Goal: Information Seeking & Learning: Check status

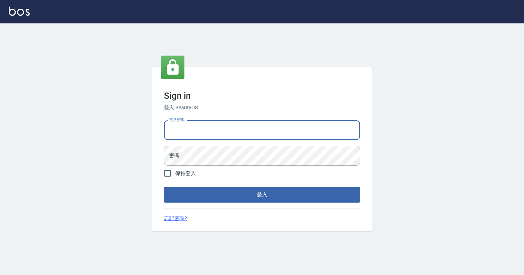
click at [216, 129] on input "電話號碼" at bounding box center [262, 130] width 196 height 20
type input "7812080"
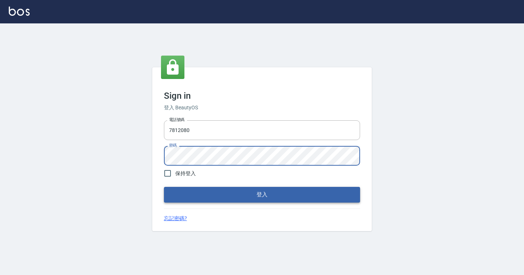
click at [233, 197] on button "登入" at bounding box center [262, 194] width 196 height 15
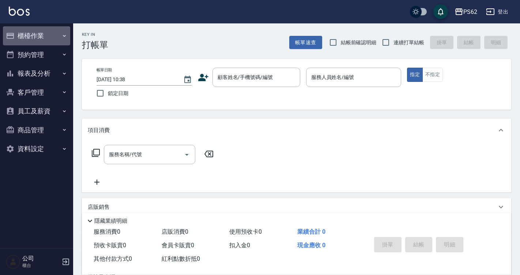
click at [39, 35] on button "櫃檯作業" at bounding box center [36, 35] width 67 height 19
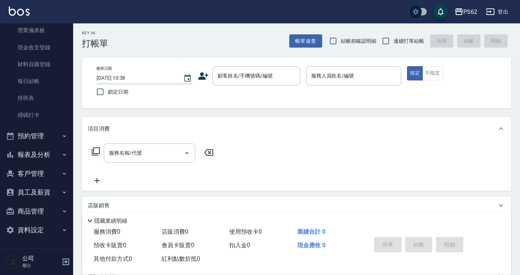
scroll to position [81, 0]
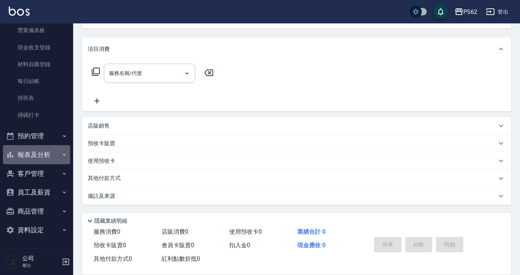
click at [36, 152] on button "報表及分析" at bounding box center [36, 154] width 67 height 19
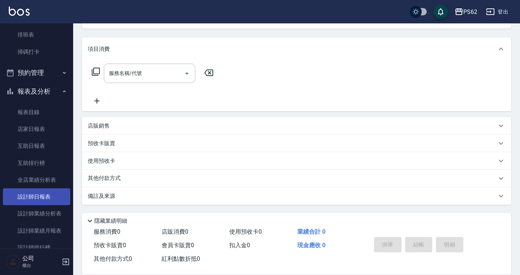
scroll to position [150, 0]
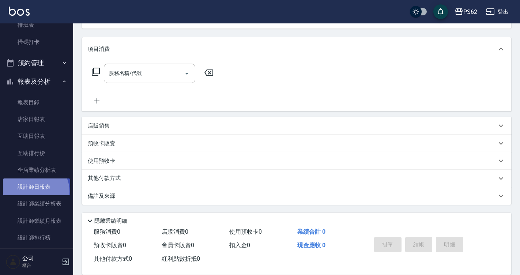
click at [34, 191] on link "設計師日報表" at bounding box center [36, 186] width 67 height 17
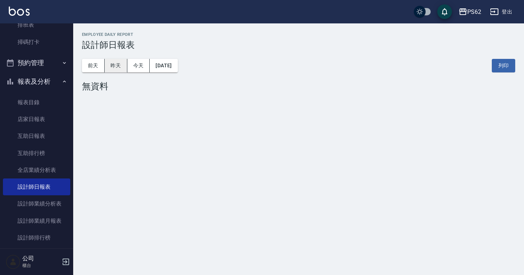
click at [113, 67] on button "昨天" at bounding box center [116, 66] width 23 height 14
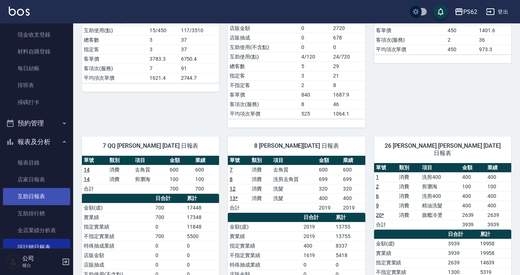
scroll to position [77, 0]
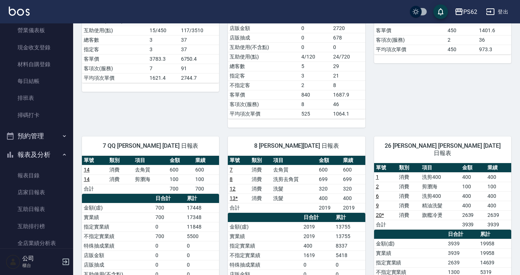
drag, startPoint x: 52, startPoint y: 117, endPoint x: 75, endPoint y: 117, distance: 22.7
click at [52, 117] on link "掃碼打卡" at bounding box center [36, 115] width 67 height 17
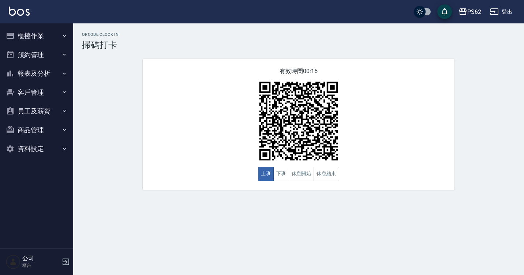
drag, startPoint x: 35, startPoint y: 34, endPoint x: 34, endPoint y: 48, distance: 14.3
click at [35, 34] on button "櫃檯作業" at bounding box center [36, 35] width 67 height 19
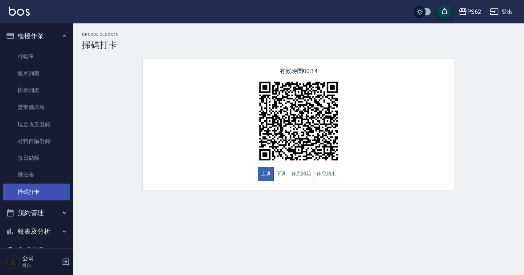
click at [40, 191] on link "掃碼打卡" at bounding box center [36, 192] width 67 height 17
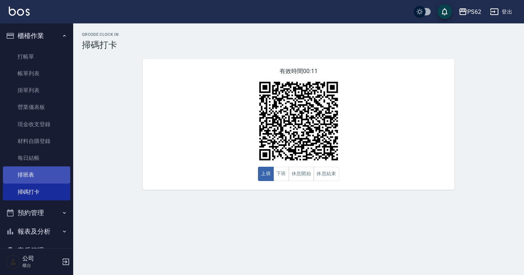
click at [14, 171] on link "排班表" at bounding box center [36, 174] width 67 height 17
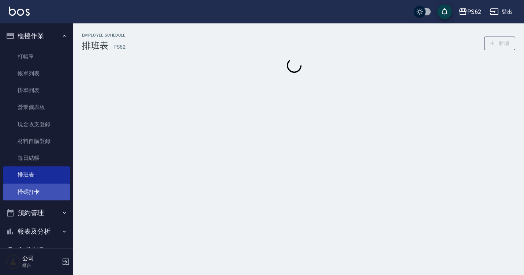
click at [27, 196] on link "掃碼打卡" at bounding box center [36, 192] width 67 height 17
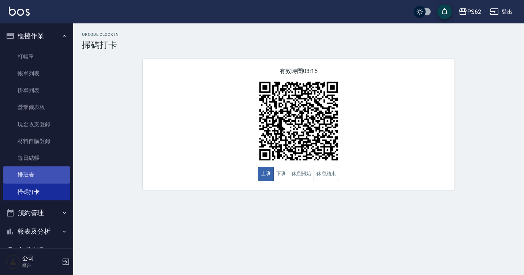
click at [20, 176] on link "排班表" at bounding box center [36, 174] width 67 height 17
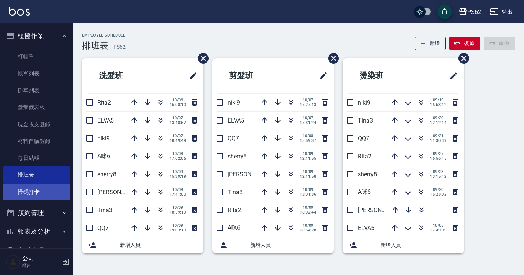
scroll to position [37, 0]
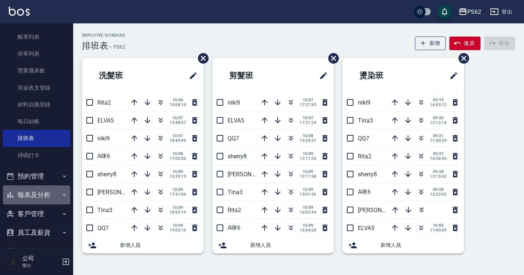
click at [41, 200] on button "報表及分析" at bounding box center [36, 194] width 67 height 19
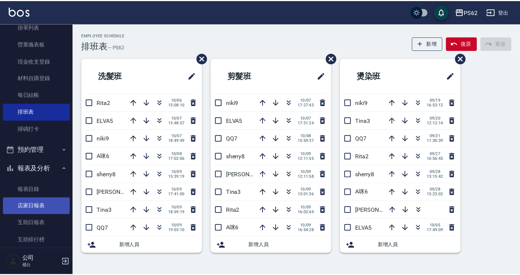
scroll to position [183, 0]
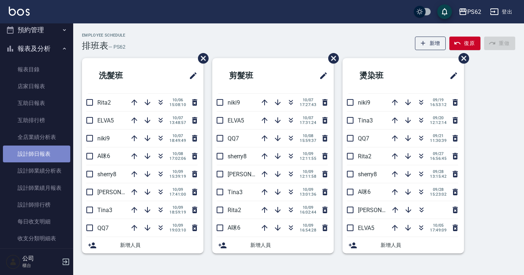
click at [39, 157] on link "設計師日報表" at bounding box center [36, 154] width 67 height 17
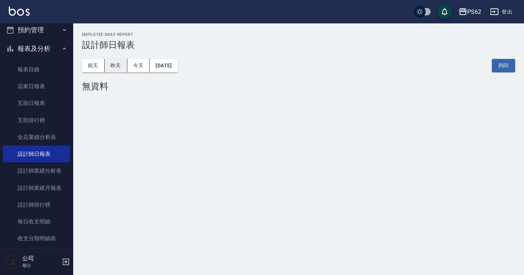
click at [119, 71] on button "昨天" at bounding box center [116, 66] width 23 height 14
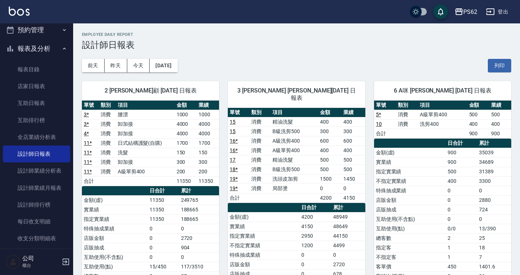
click at [111, 73] on div "2 [PERSON_NAME]顧 [DATE] 日報表 單號 類別 項目 金額 業績 3 * 消費 腰漂 1000 1000 3 * 消費 卸加接 4000 …" at bounding box center [146, 217] width 146 height 291
click at [111, 69] on button "昨天" at bounding box center [116, 66] width 23 height 14
click at [115, 63] on button "昨天" at bounding box center [116, 66] width 23 height 14
click at [91, 69] on button "前天" at bounding box center [93, 66] width 23 height 14
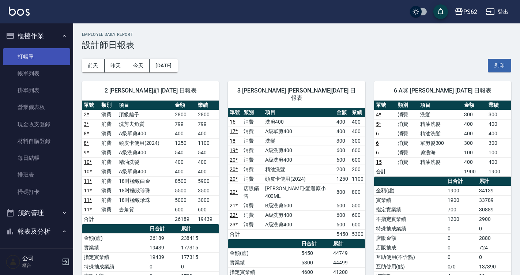
click at [37, 61] on link "打帳單" at bounding box center [36, 56] width 67 height 17
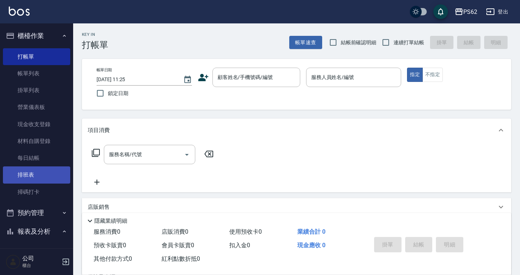
click at [38, 167] on link "排班表" at bounding box center [36, 174] width 67 height 17
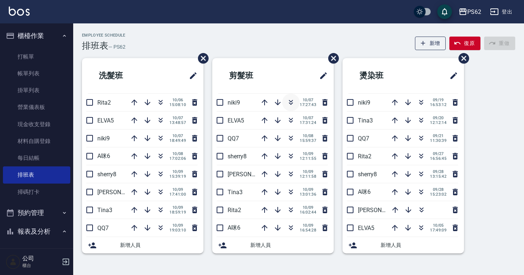
click at [293, 99] on icon "button" at bounding box center [290, 102] width 9 height 9
click at [281, 108] on div "Employee Schedule 排班表 — PS62 新增 復原 重做 洗髮班 Rita2 [DATE] 15:08:10 ELVA5 [DATE] 13…" at bounding box center [298, 147] width 451 height 229
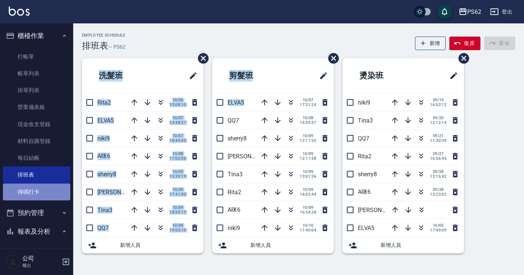
click at [45, 191] on link "掃碼打卡" at bounding box center [36, 192] width 67 height 17
